Goal: Task Accomplishment & Management: Use online tool/utility

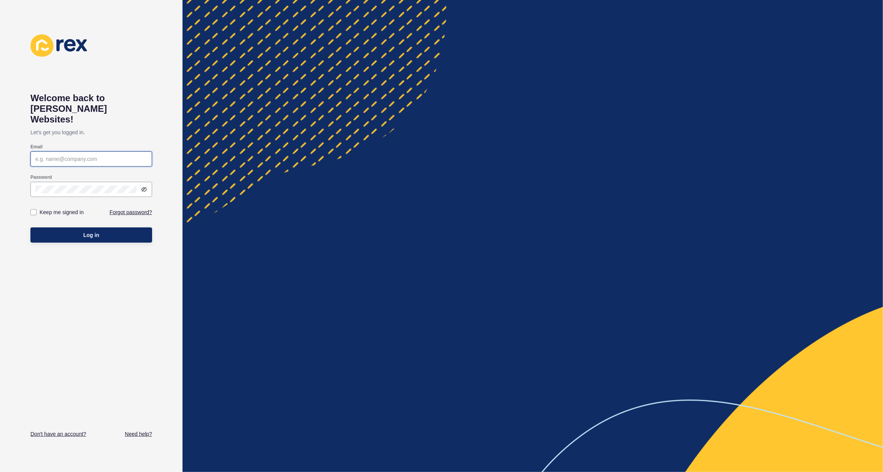
type input "[PERSON_NAME][EMAIL_ADDRESS][PERSON_NAME][DOMAIN_NAME]"
click at [88, 231] on span "Log in" at bounding box center [91, 235] width 16 height 8
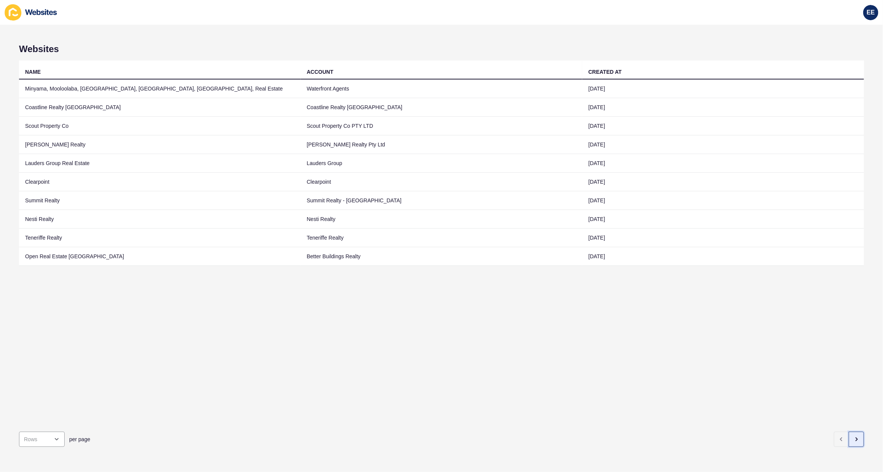
click at [853, 436] on icon "button" at bounding box center [856, 439] width 6 height 6
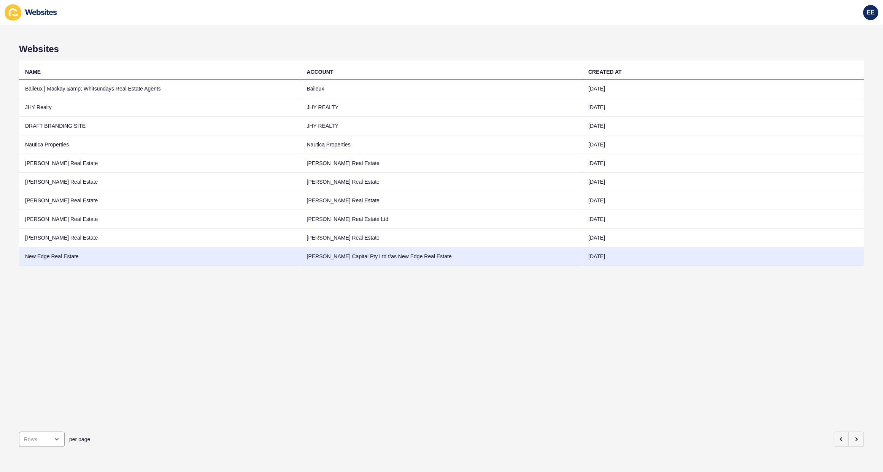
click at [48, 255] on td "New Edge Real Estate" at bounding box center [160, 256] width 282 height 19
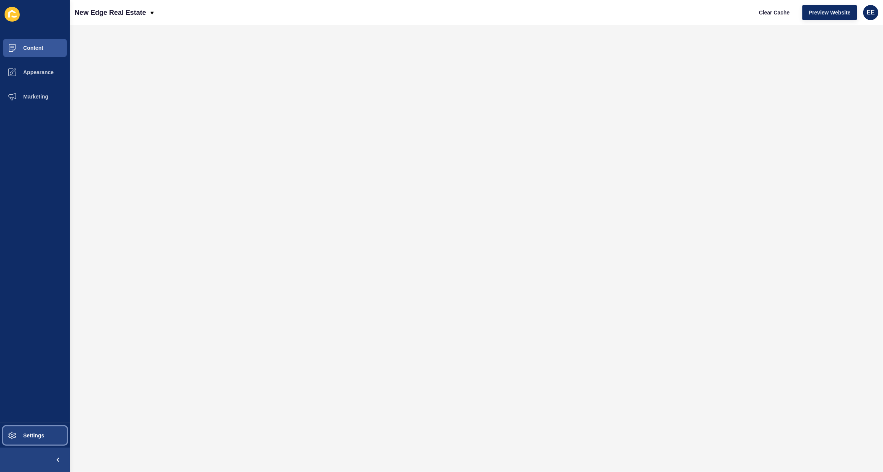
click at [33, 433] on span "Settings" at bounding box center [21, 435] width 45 height 6
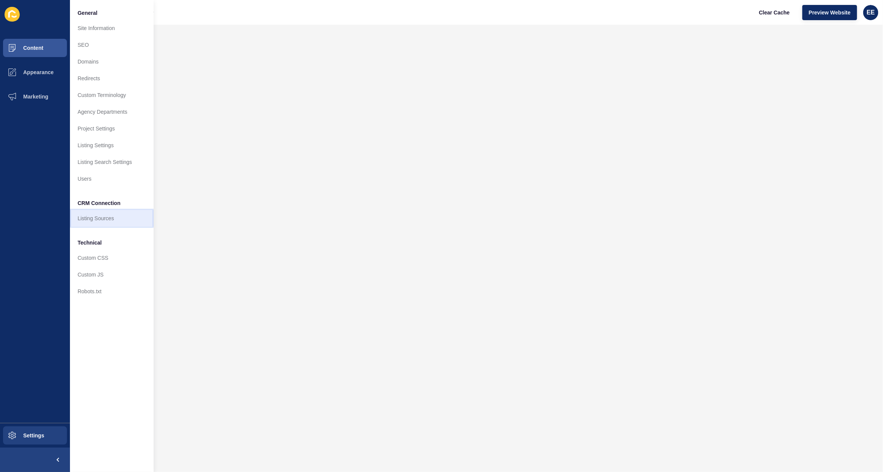
click at [102, 210] on link "Listing Sources" at bounding box center [112, 218] width 84 height 17
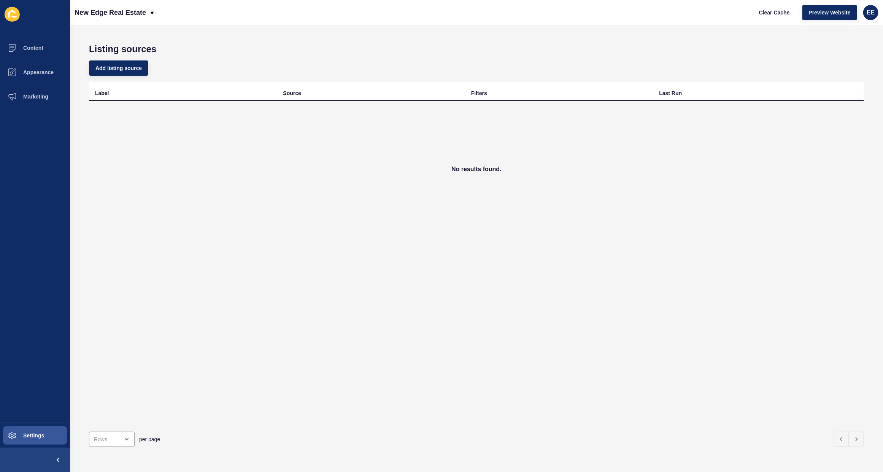
click at [612, 294] on div "Label Source Filters Last Run No results found." at bounding box center [476, 254] width 775 height 344
click at [137, 67] on span "Add listing source" at bounding box center [118, 68] width 46 height 8
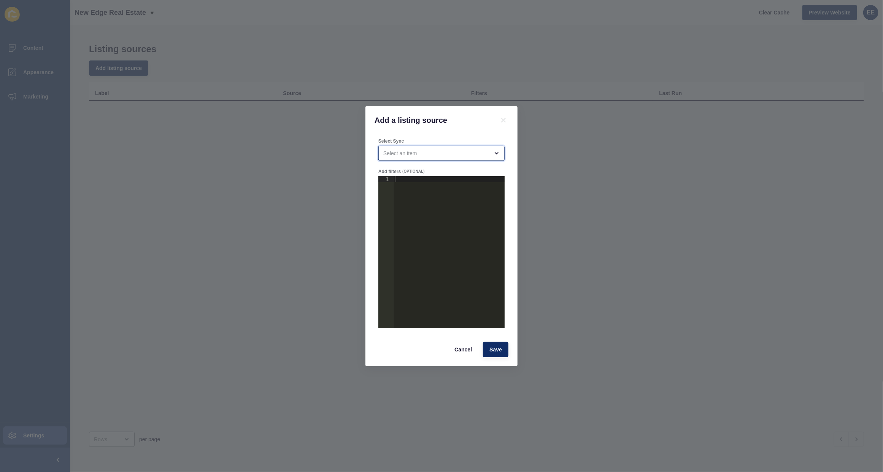
click at [485, 154] on div "open menu" at bounding box center [436, 153] width 106 height 8
click at [458, 176] on div "New Edge Real Estate" at bounding box center [441, 171] width 126 height 17
type input "New Edge Real Estate"
click at [425, 186] on div at bounding box center [449, 258] width 111 height 164
paste textarea "}"
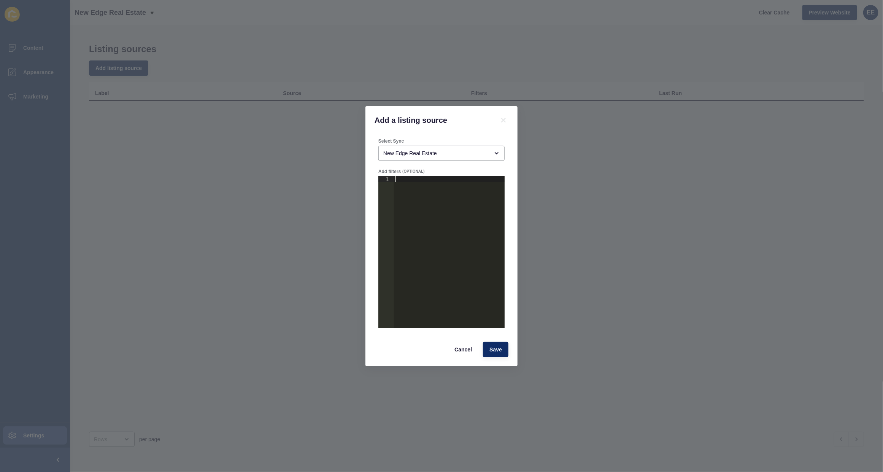
type textarea "}"
click at [498, 351] on span "Save" at bounding box center [495, 350] width 13 height 8
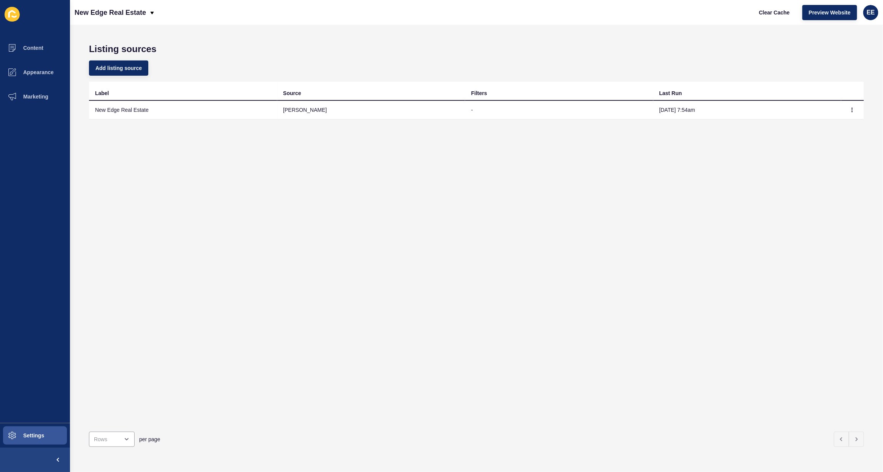
click at [607, 331] on div "Label Source Filters Last Run New Edge Real Estate [PERSON_NAME] - [DATE] 7:54am" at bounding box center [476, 254] width 775 height 344
click at [26, 69] on span "Appearance" at bounding box center [26, 72] width 55 height 6
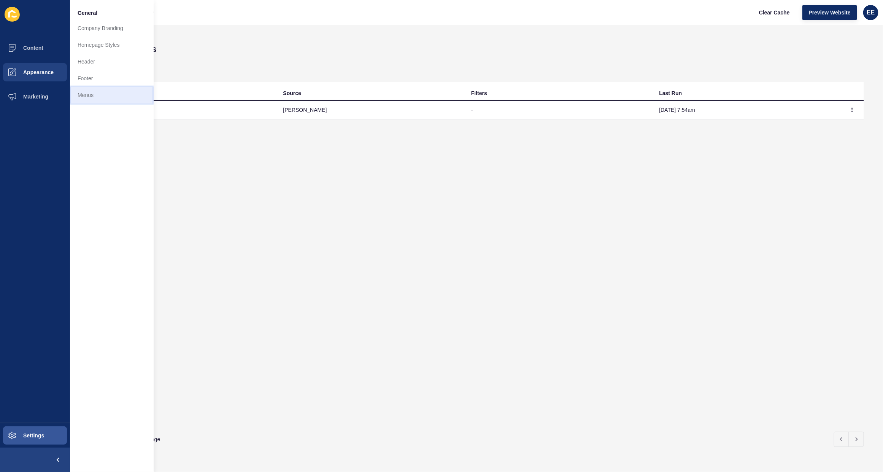
click at [82, 90] on link "Menus" at bounding box center [112, 95] width 84 height 17
